Goal: Information Seeking & Learning: Find specific page/section

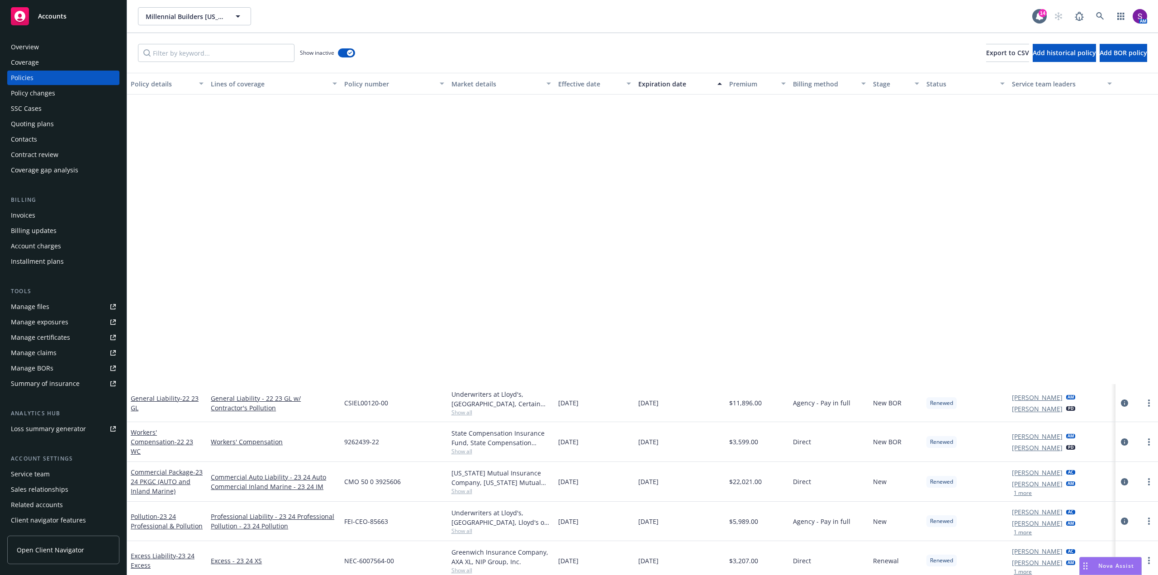
scroll to position [359, 0]
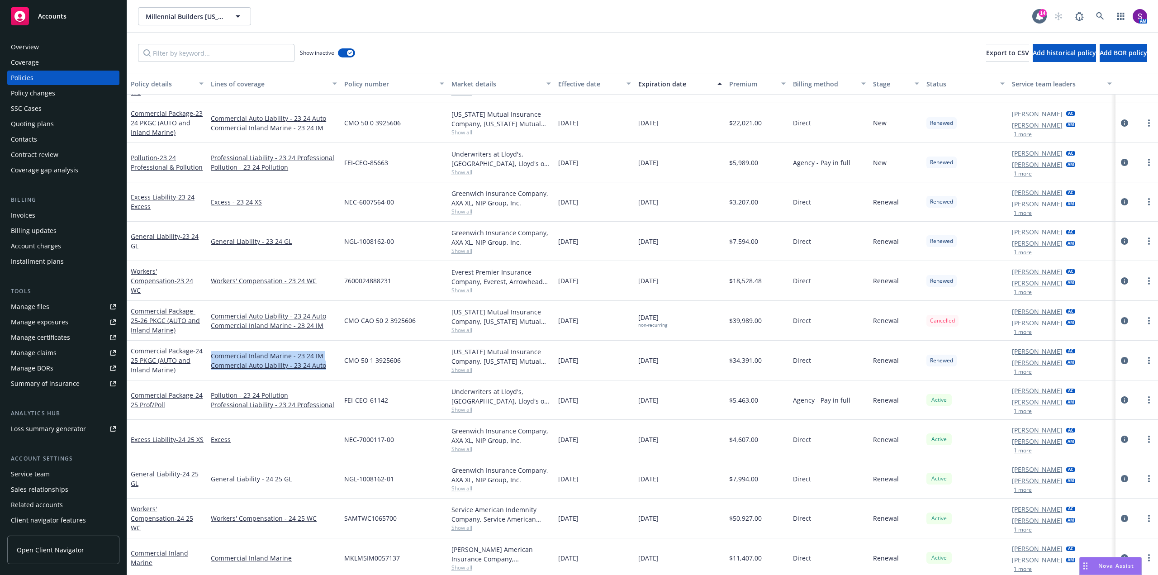
click at [39, 307] on div "Manage files" at bounding box center [30, 306] width 38 height 14
click at [37, 52] on div "Overview" at bounding box center [25, 47] width 28 height 14
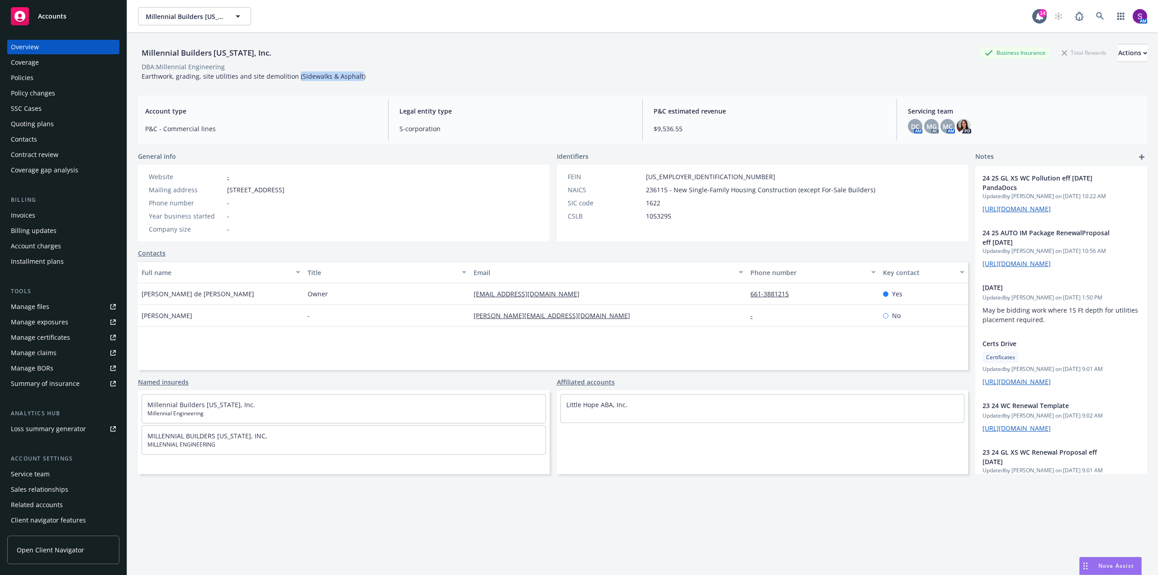
drag, startPoint x: 355, startPoint y: 75, endPoint x: 295, endPoint y: 75, distance: 60.2
click at [295, 75] on span "Earthwork, grading, site utilities and site demolition (Sidewalks & Asphalt)" at bounding box center [254, 76] width 224 height 9
copy span "(Sidewalks & Asphalt"
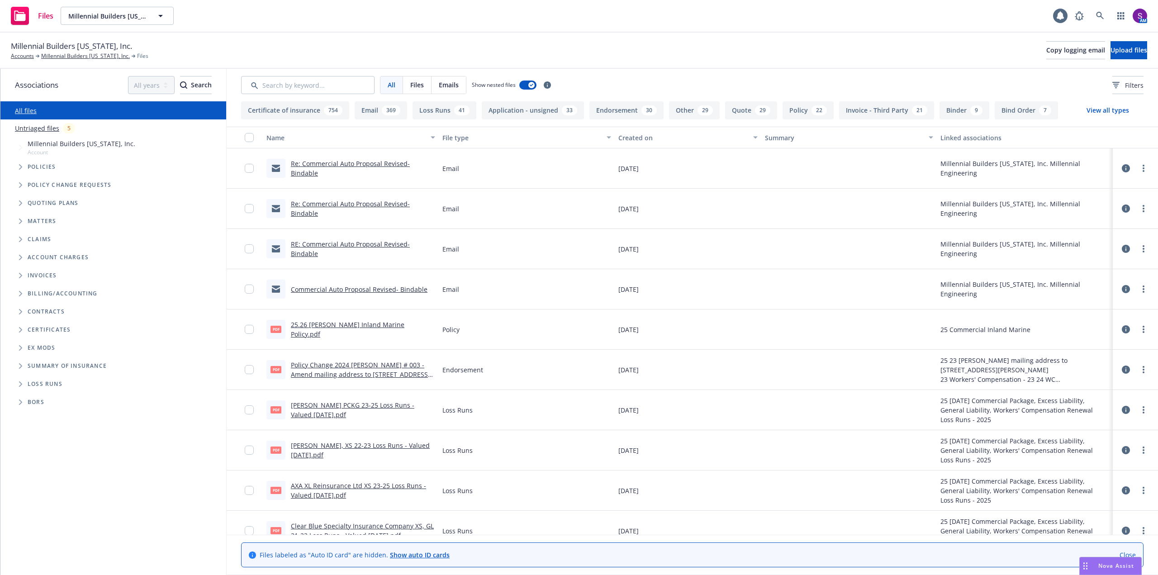
click at [305, 82] on input "Search by keyword..." at bounding box center [307, 85] width 133 height 18
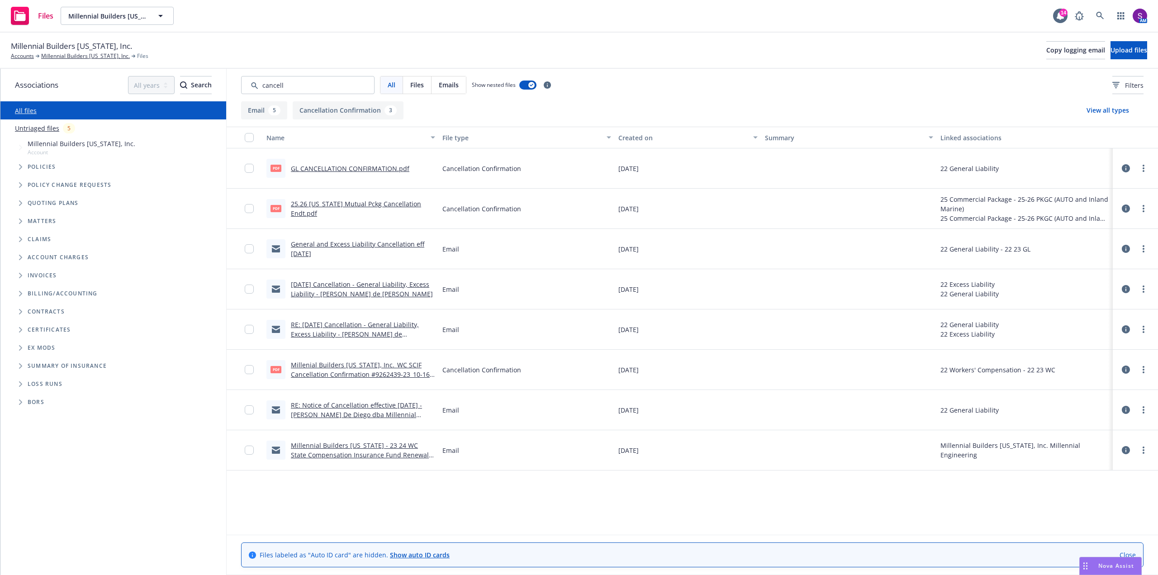
type input "cancell"
click at [373, 207] on link "25.26 Oregon Mutual Pckg Cancellation Endt.pdf" at bounding box center [356, 208] width 130 height 18
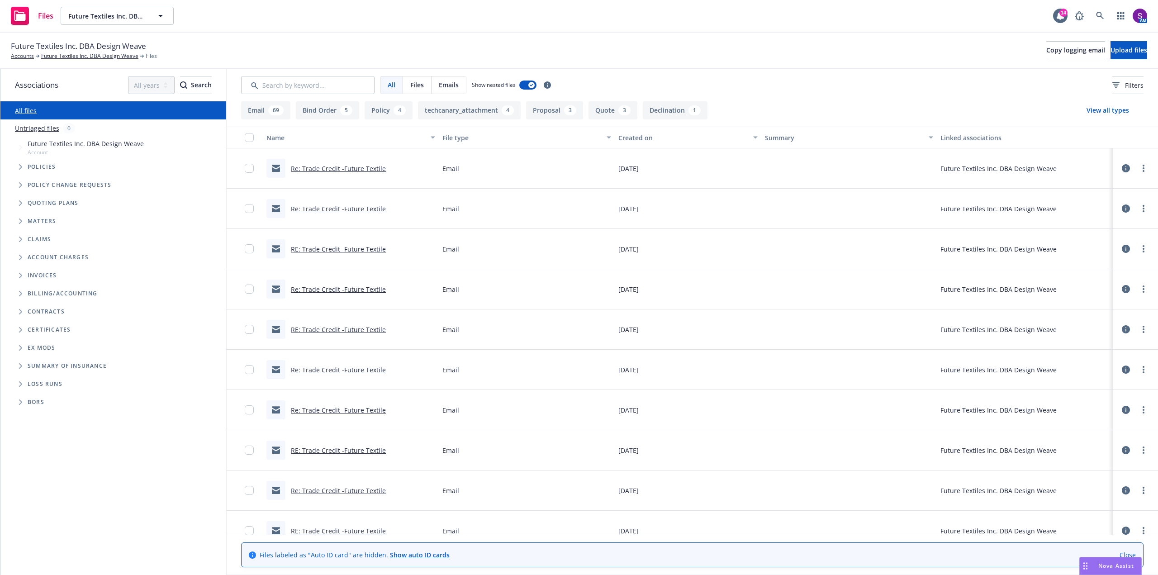
click at [324, 170] on link "Re: Trade Credit -Future Textile" at bounding box center [338, 168] width 95 height 9
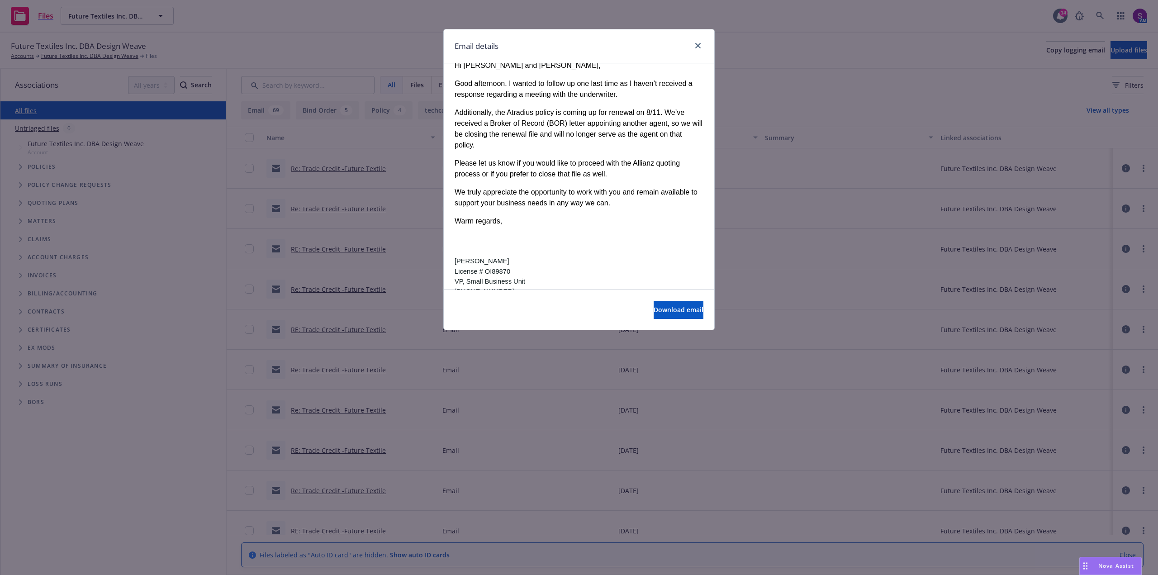
scroll to position [45, 0]
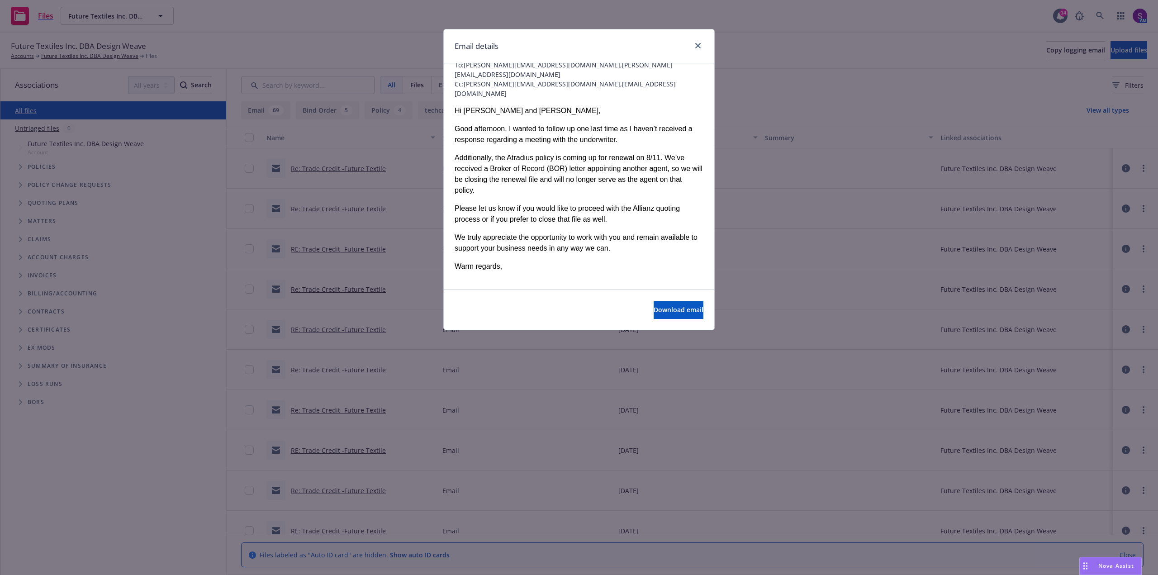
drag, startPoint x: 644, startPoint y: 169, endPoint x: 492, endPoint y: 164, distance: 152.1
click at [492, 164] on div "Additionally, the Atradius policy is coming up for renewal on 8/11. We’ve recei…" at bounding box center [579, 173] width 249 height 43
click at [489, 152] on div "Additionally, the Atradius policy is coming up for renewal on 8/11. We’ve recei…" at bounding box center [579, 173] width 249 height 43
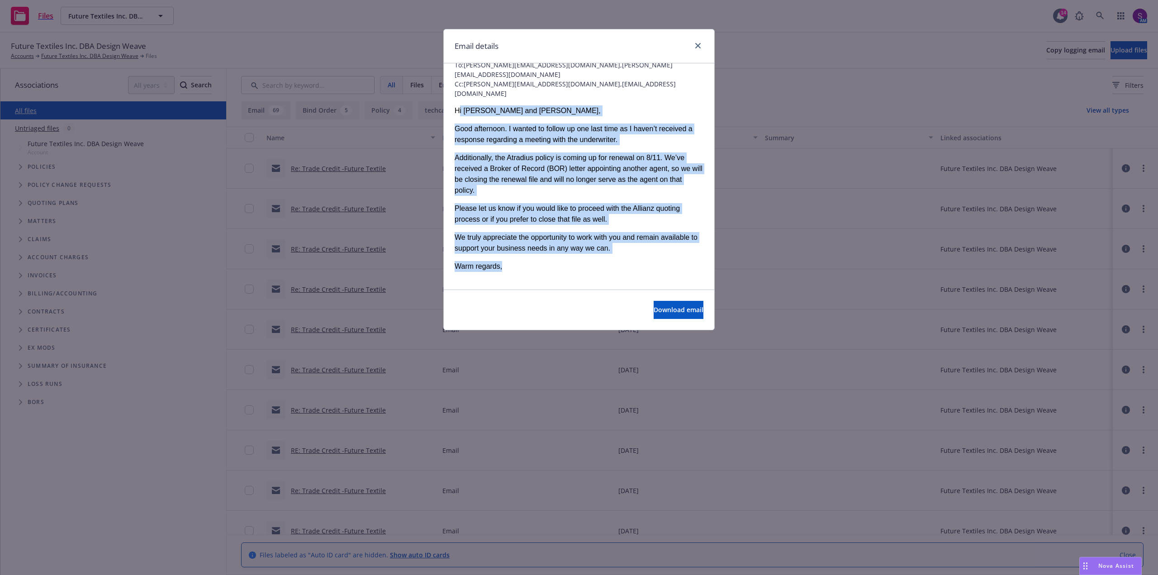
drag, startPoint x: 453, startPoint y: 99, endPoint x: 551, endPoint y: 252, distance: 182.3
copy div "Hi [PERSON_NAME] and [PERSON_NAME], Good afternoon. I wanted to follow up one l…"
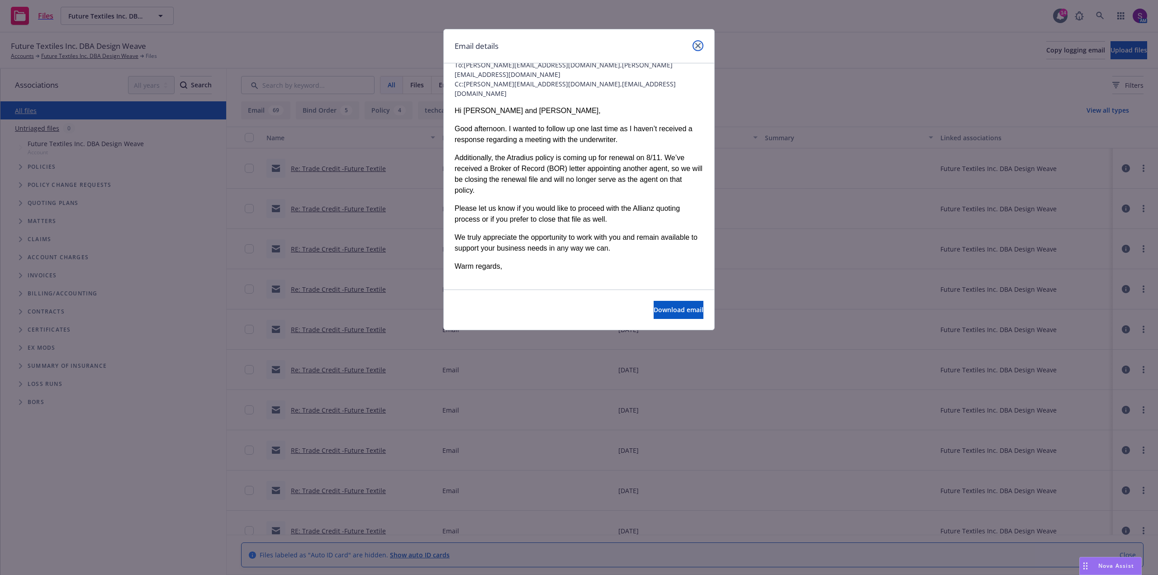
click at [696, 44] on icon "close" at bounding box center [697, 45] width 5 height 5
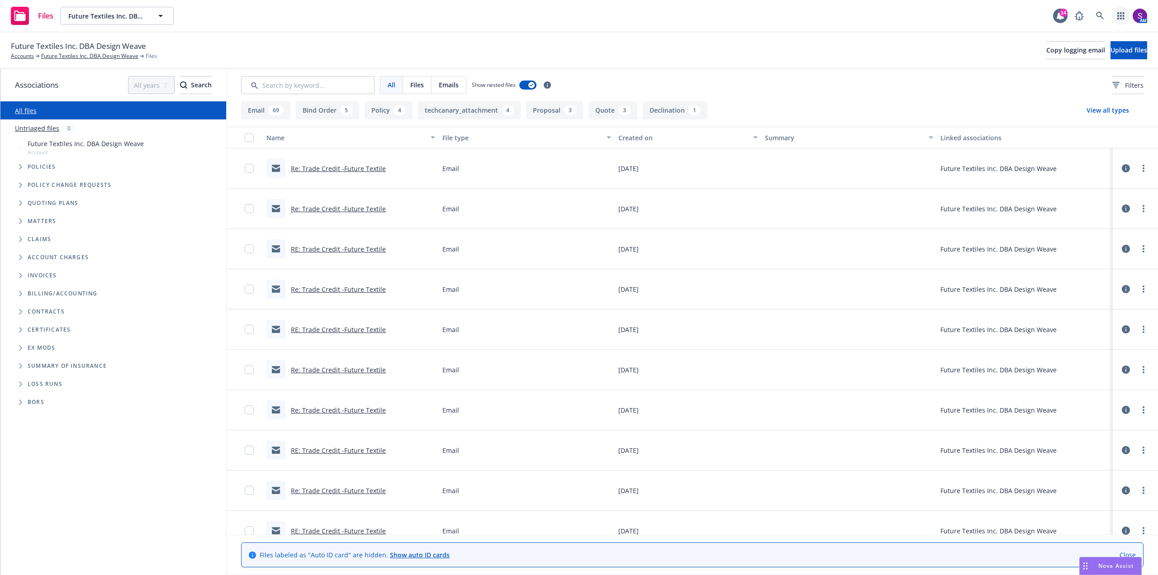
click at [1121, 17] on icon "button" at bounding box center [1120, 15] width 7 height 7
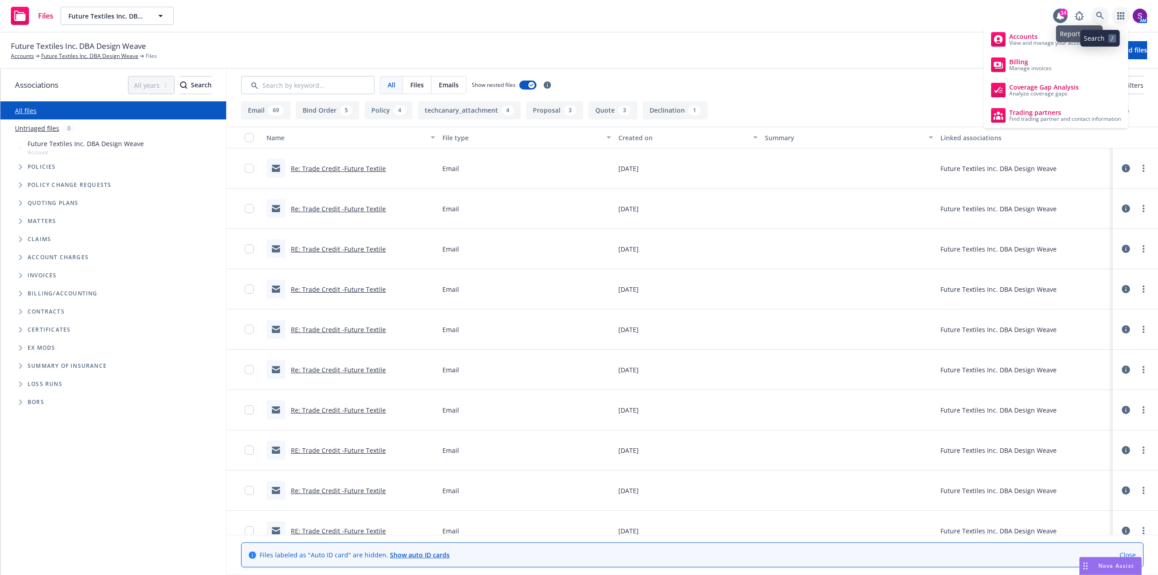
click at [1096, 15] on link at bounding box center [1100, 16] width 18 height 18
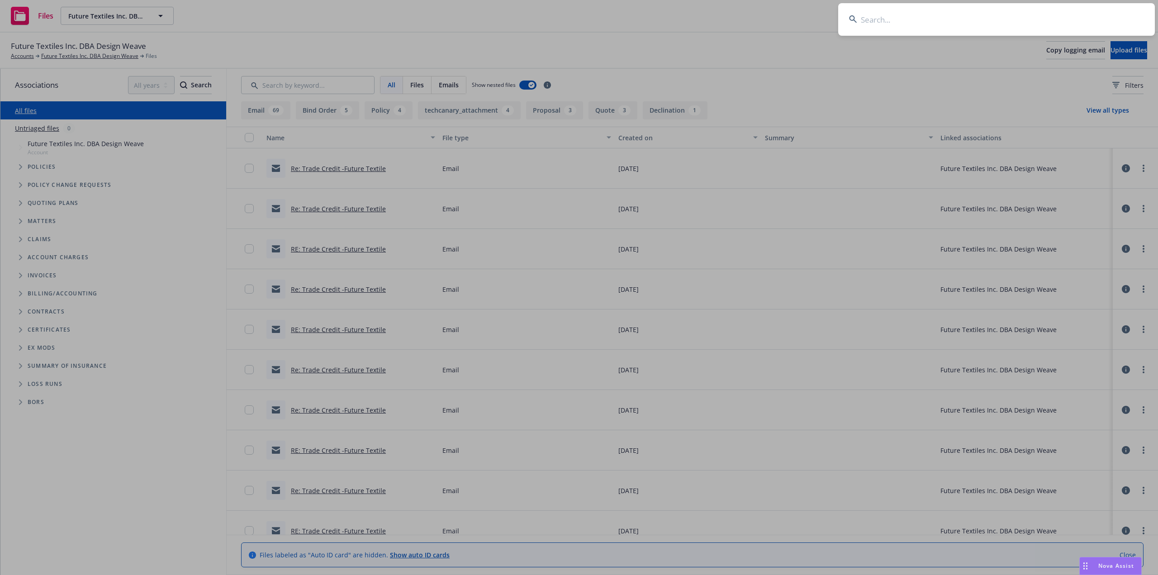
click at [935, 23] on input at bounding box center [996, 19] width 317 height 33
type input "San Diego Family Circle"
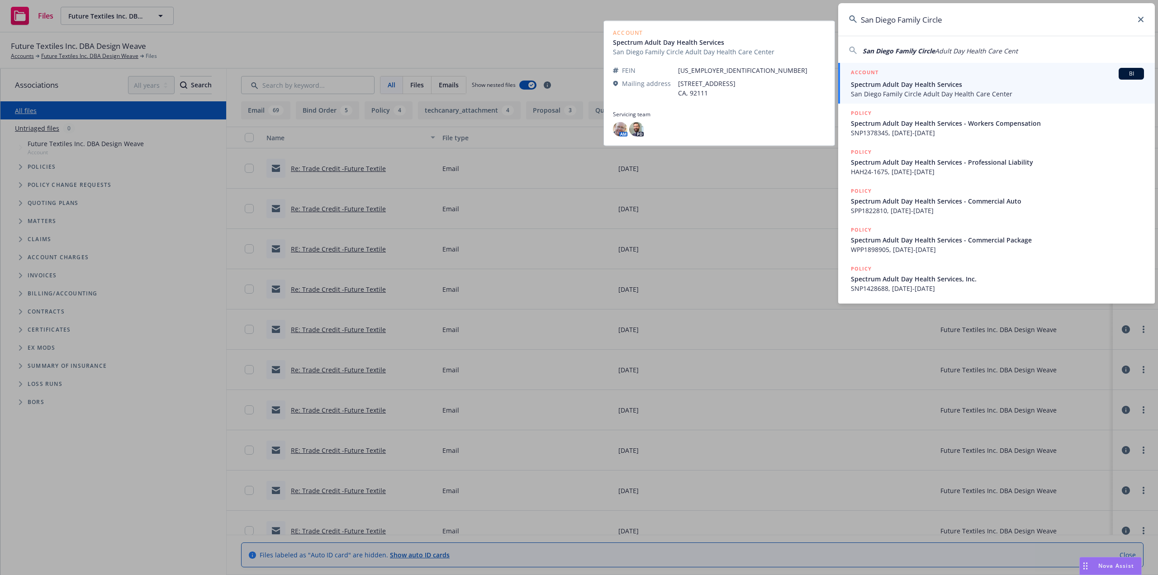
click at [915, 85] on span "Spectrum Adult Day Health Services" at bounding box center [997, 84] width 293 height 9
